Goal: Navigation & Orientation: Find specific page/section

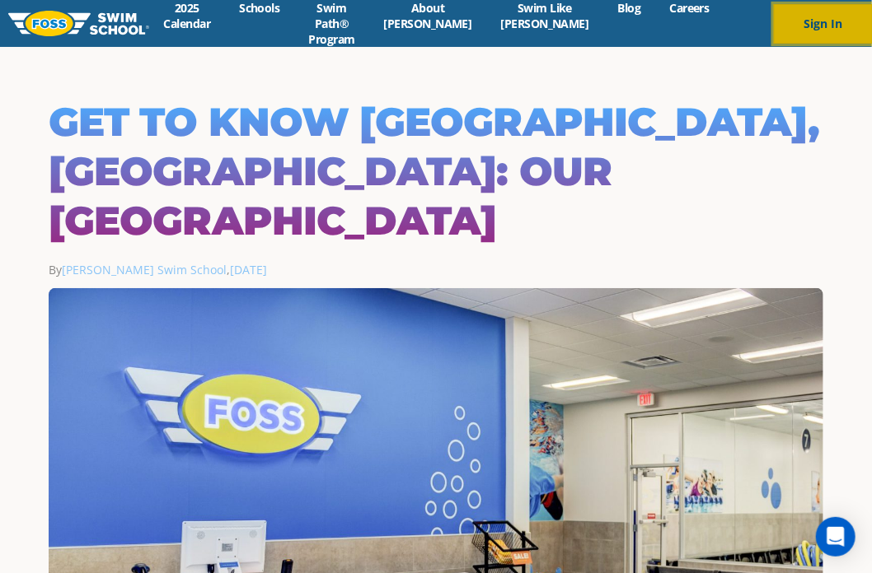
click at [818, 13] on button "Sign In" at bounding box center [823, 24] width 99 height 40
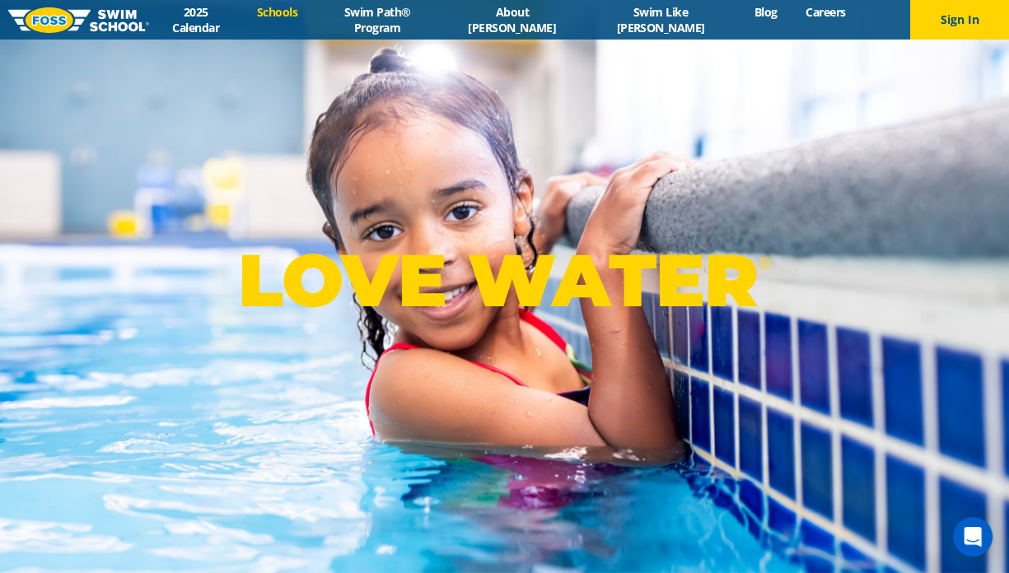
click at [305, 19] on link "Schools" at bounding box center [276, 12] width 69 height 16
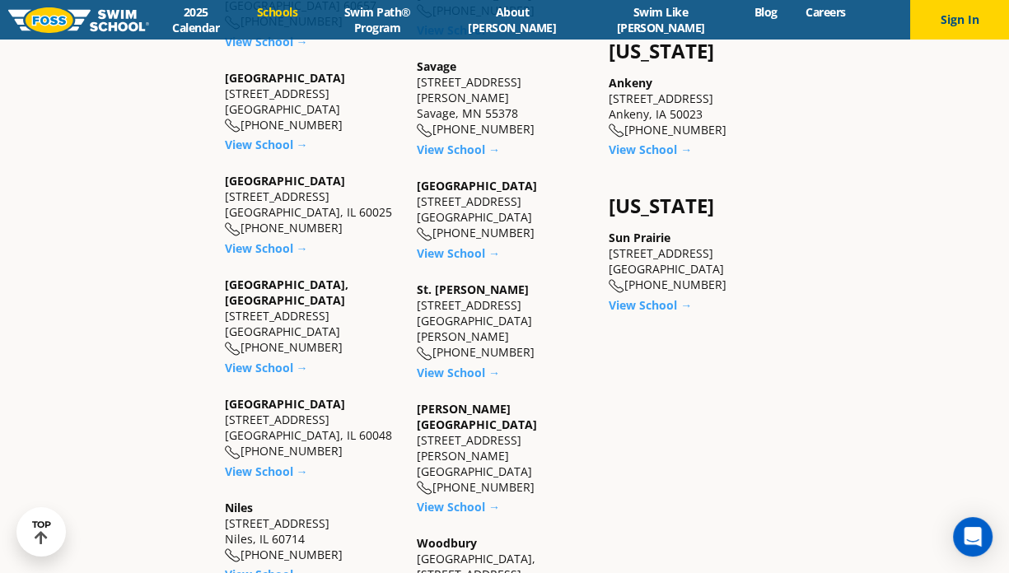
scroll to position [1154, 0]
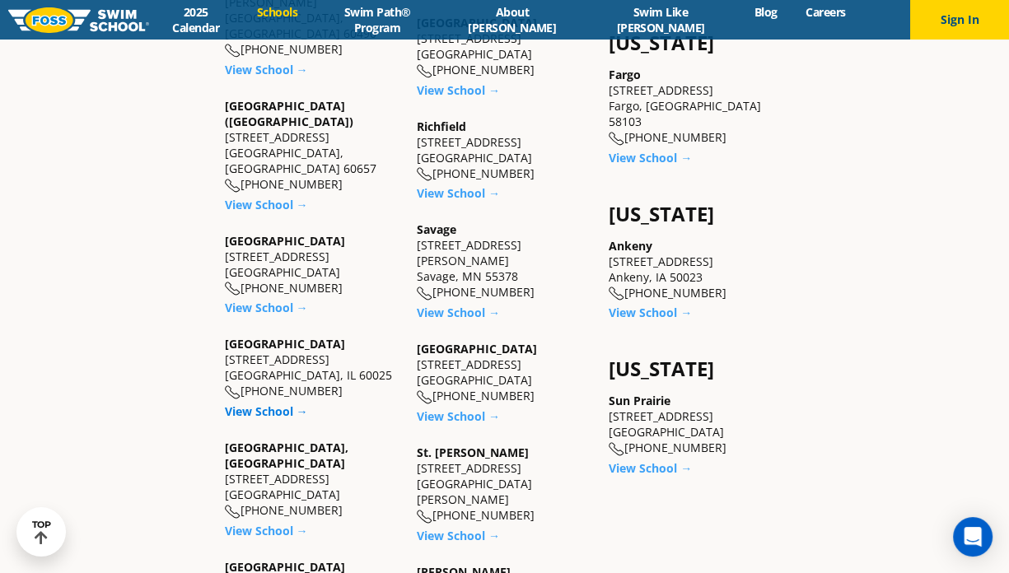
click at [274, 404] on link "View School →" at bounding box center [266, 412] width 83 height 16
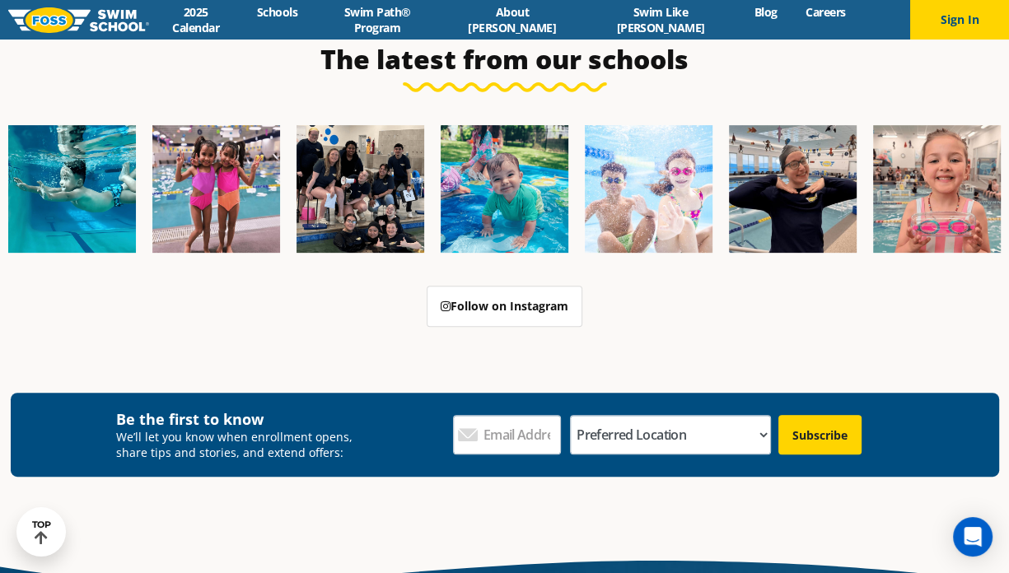
scroll to position [5438, 0]
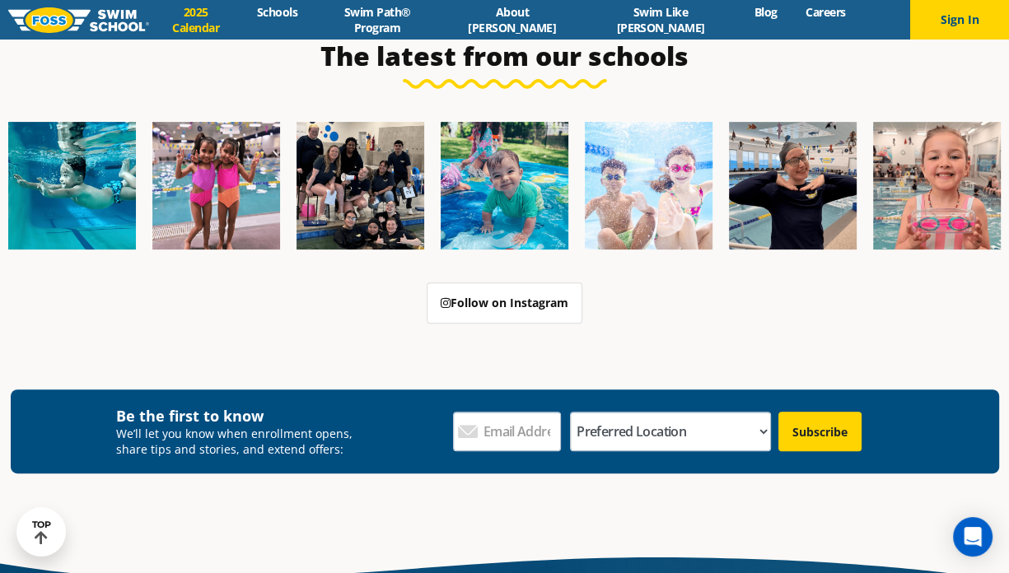
click at [241, 19] on link "2025 Calendar" at bounding box center [195, 19] width 93 height 31
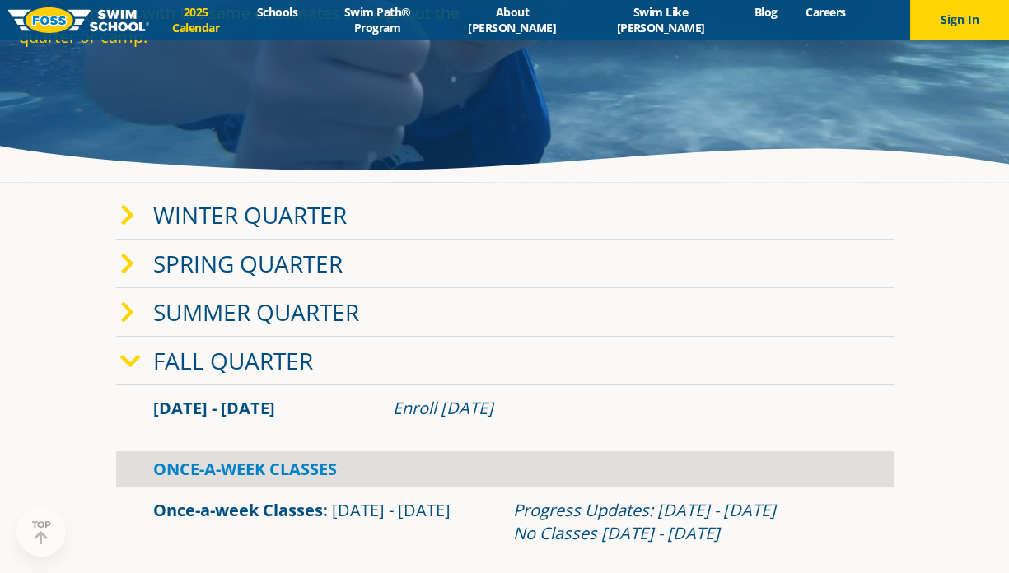
scroll to position [247, 0]
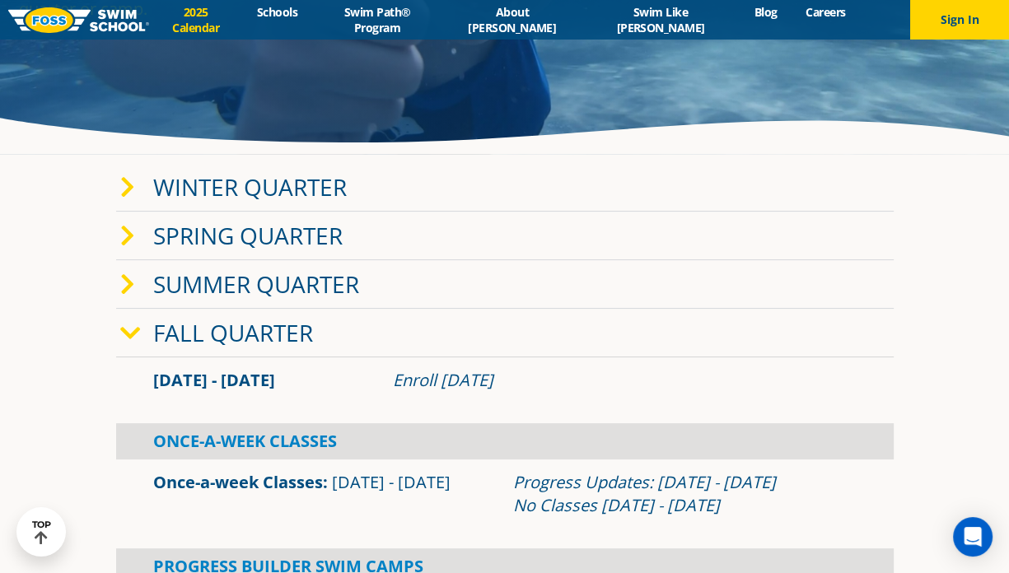
click at [133, 186] on icon at bounding box center [127, 187] width 15 height 23
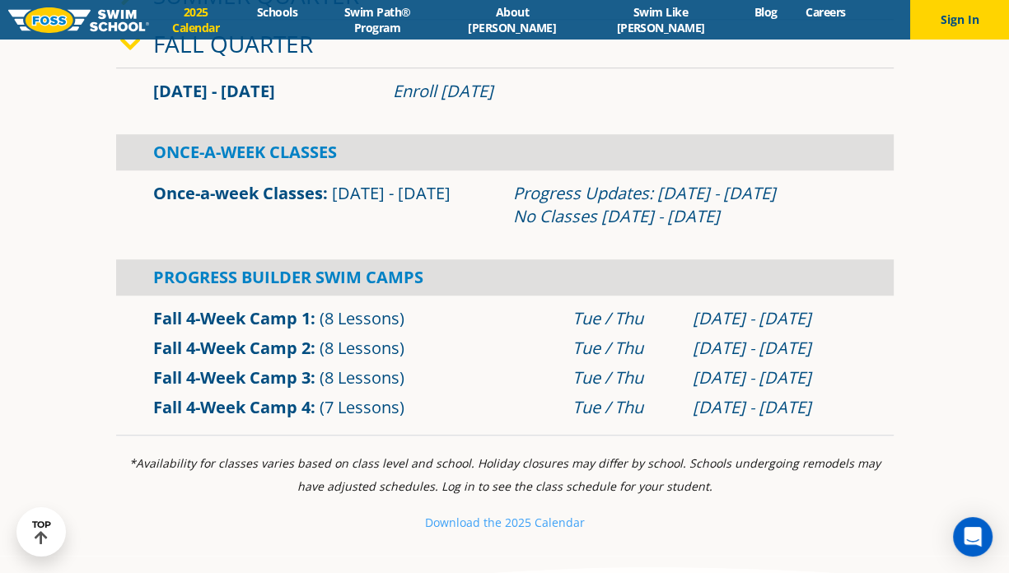
scroll to position [824, 0]
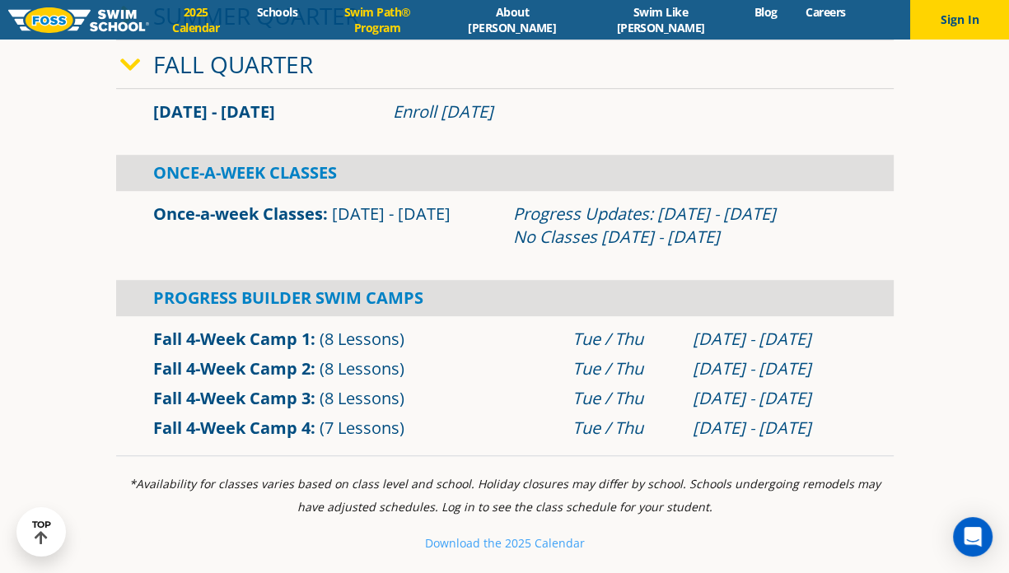
click at [395, 23] on link "Swim Path® Program" at bounding box center [377, 19] width 131 height 31
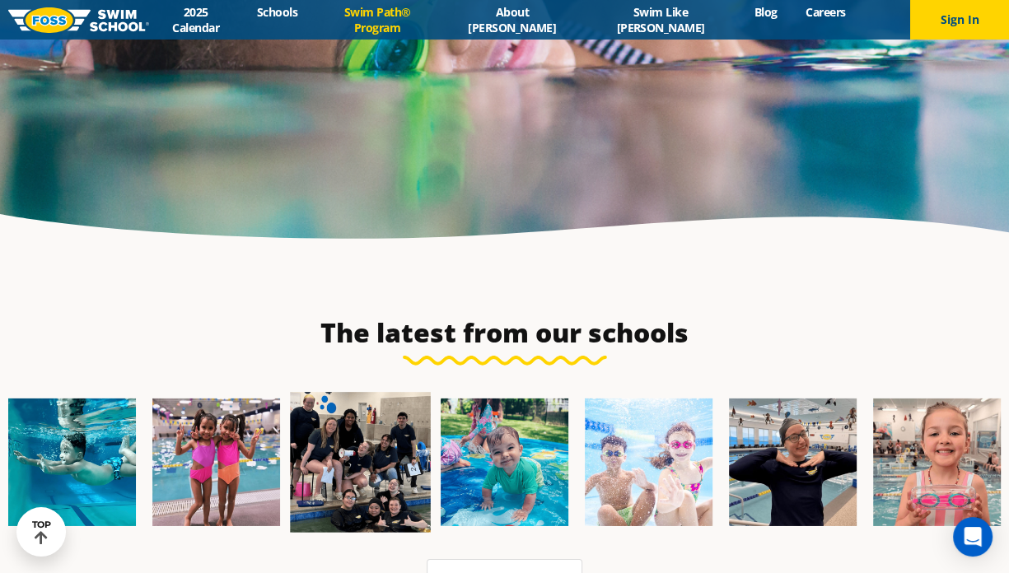
scroll to position [4202, 0]
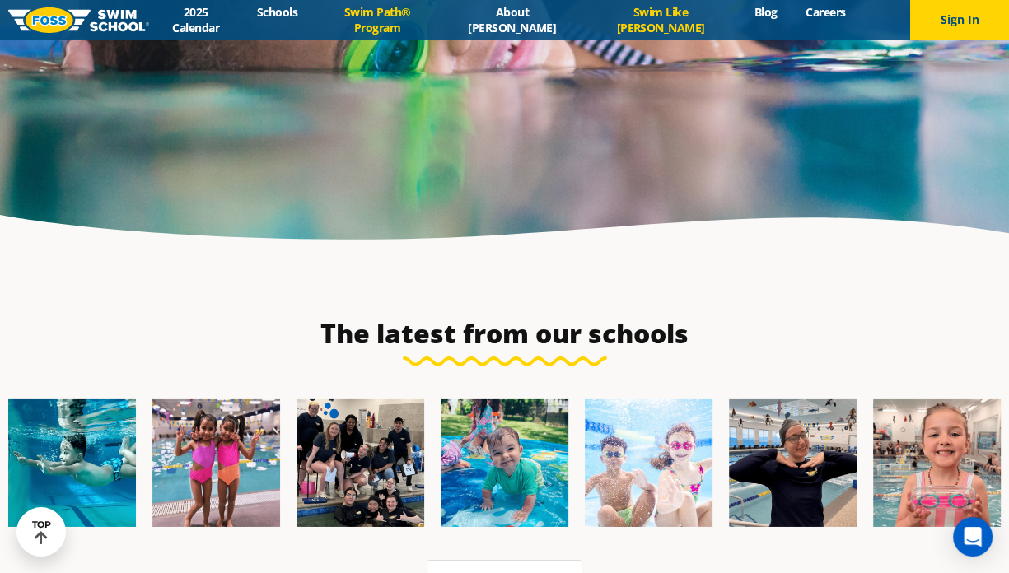
click at [627, 25] on link "Swim Like [PERSON_NAME]" at bounding box center [661, 19] width 158 height 31
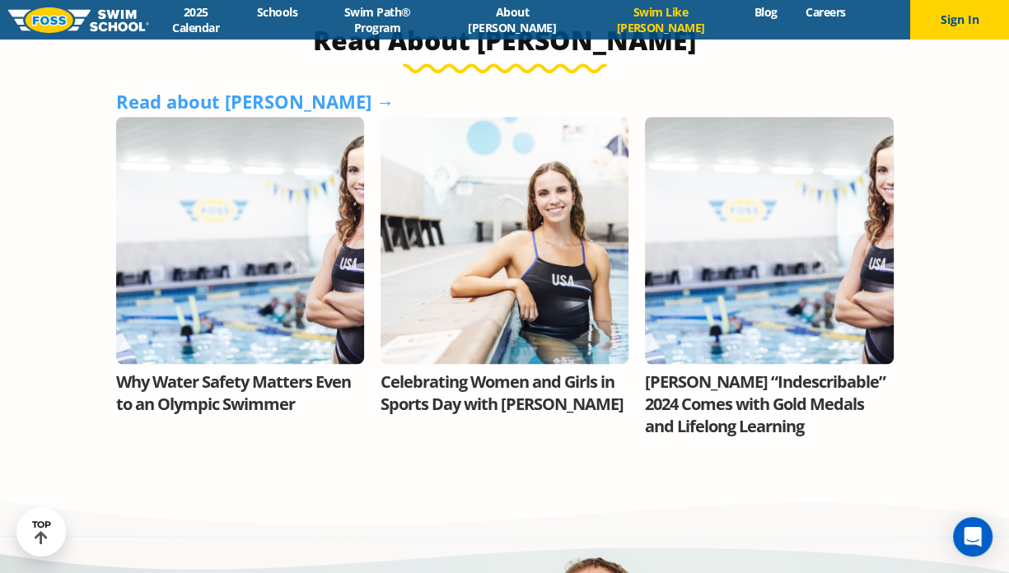
scroll to position [906, 0]
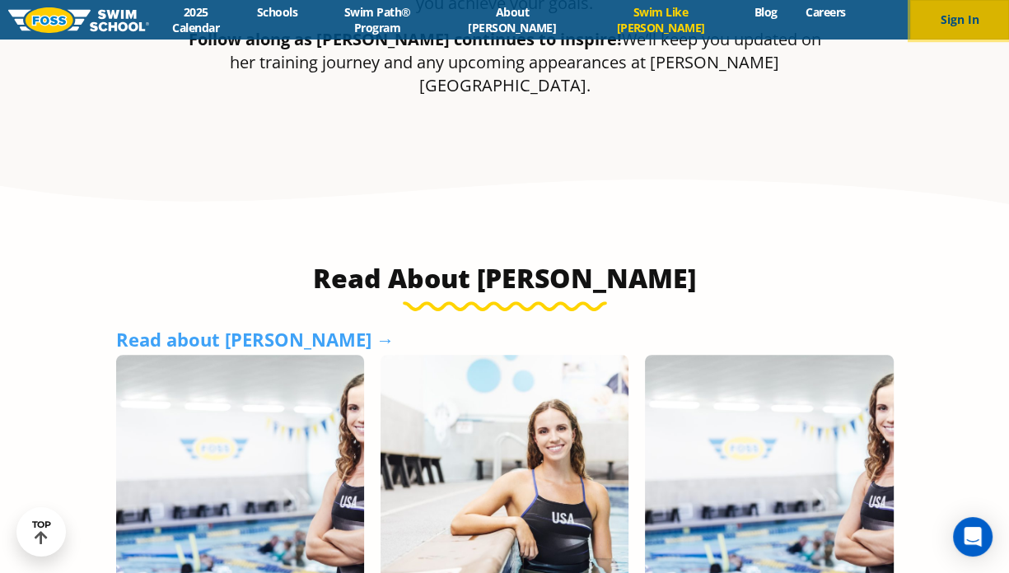
click at [938, 19] on button "Sign In" at bounding box center [959, 20] width 99 height 40
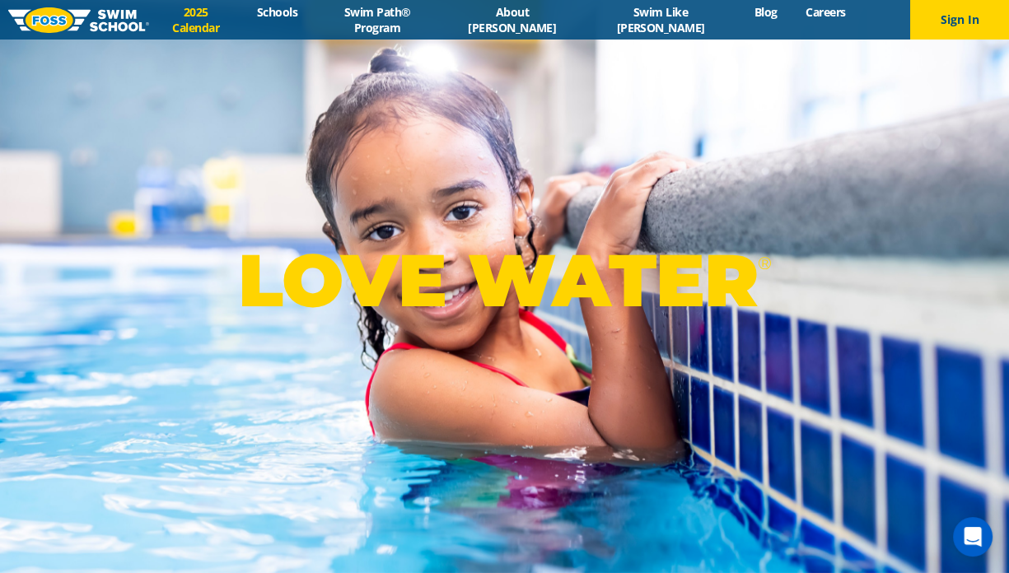
click at [214, 21] on link "2025 Calendar" at bounding box center [195, 19] width 93 height 31
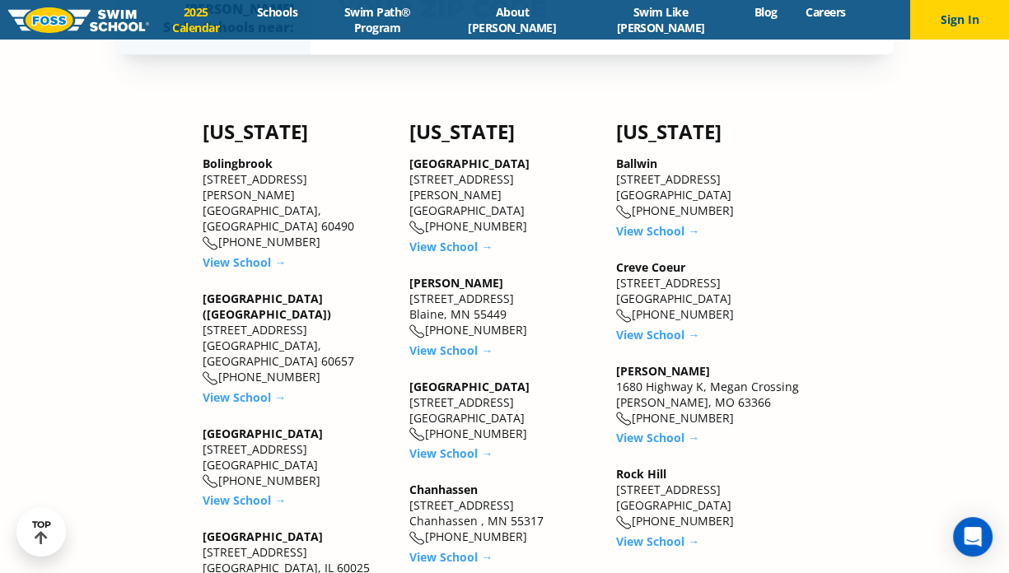
scroll to position [1401, 0]
